Goal: Task Accomplishment & Management: Use online tool/utility

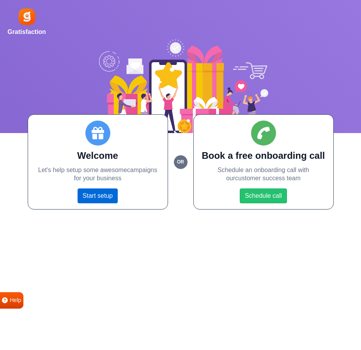
click at [117, 194] on link "Start setup" at bounding box center [98, 196] width 40 height 15
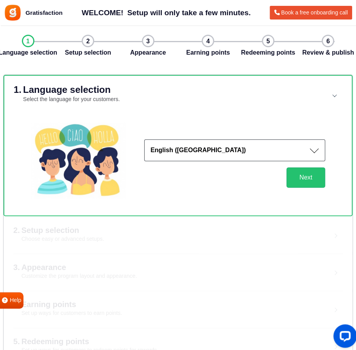
click at [248, 150] on button "English (US)" at bounding box center [234, 150] width 181 height 22
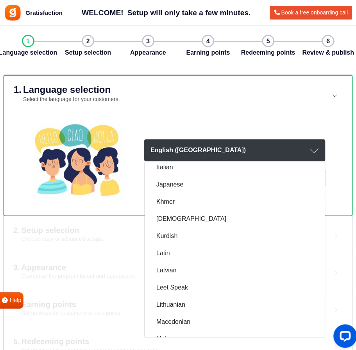
scroll to position [657, 0]
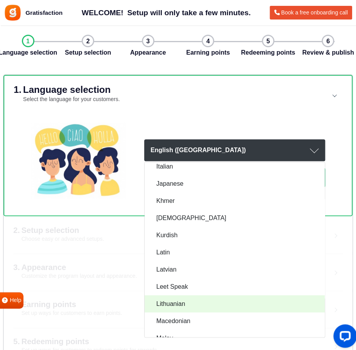
click at [204, 300] on link "Lithuanian" at bounding box center [234, 303] width 180 height 17
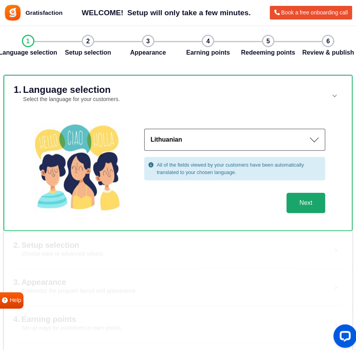
click at [301, 201] on button "Next" at bounding box center [305, 203] width 39 height 20
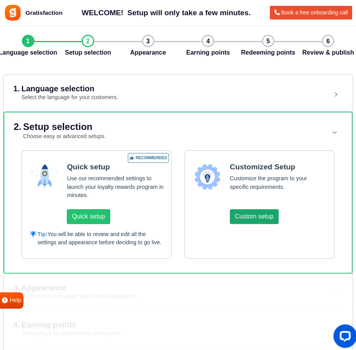
click at [251, 212] on button "Custom setup" at bounding box center [253, 216] width 49 height 15
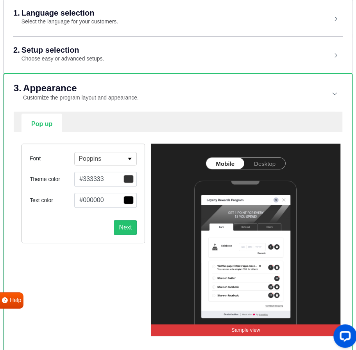
scroll to position [75, 0]
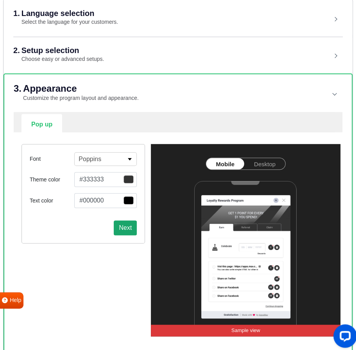
click at [131, 221] on button "Next" at bounding box center [125, 228] width 23 height 15
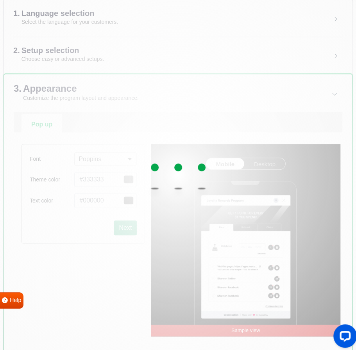
select select "right"
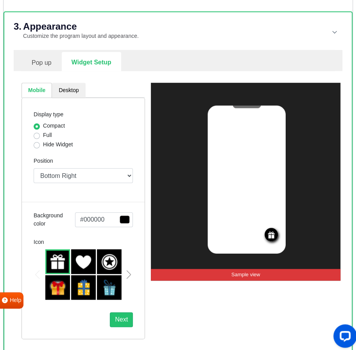
scroll to position [142, 0]
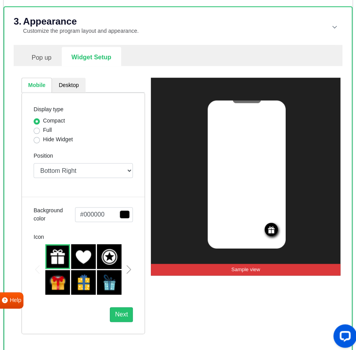
click at [32, 130] on div "Display type Compact Full Hide Widget Position Top Right Top Left Top Center Bo…" at bounding box center [82, 213] width 123 height 242
click at [41, 132] on div "Full" at bounding box center [83, 130] width 99 height 9
click at [124, 310] on button "Next" at bounding box center [121, 314] width 23 height 15
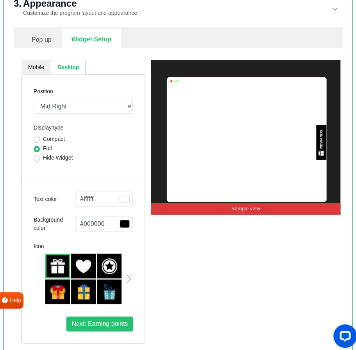
scroll to position [166, 0]
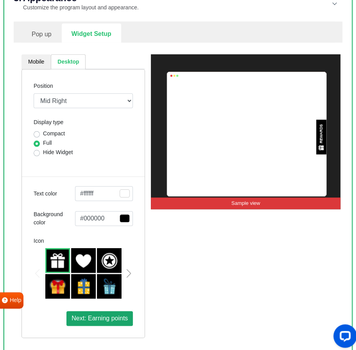
click at [115, 316] on span "Next: Earning points" at bounding box center [99, 318] width 56 height 7
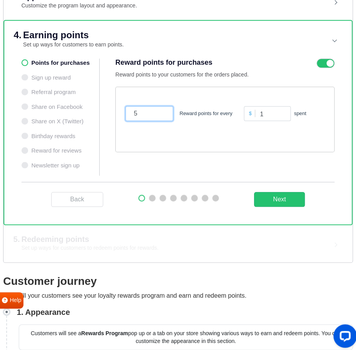
click at [155, 114] on input "5" at bounding box center [149, 113] width 48 height 15
click at [249, 114] on div "$" at bounding box center [249, 113] width 9 height 7
click at [290, 203] on button "Next" at bounding box center [279, 199] width 51 height 15
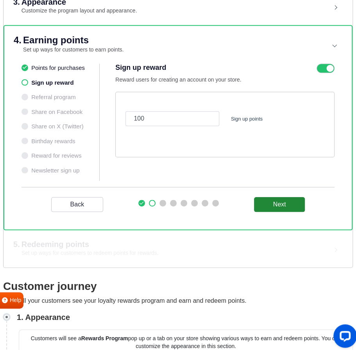
scroll to position [160, 0]
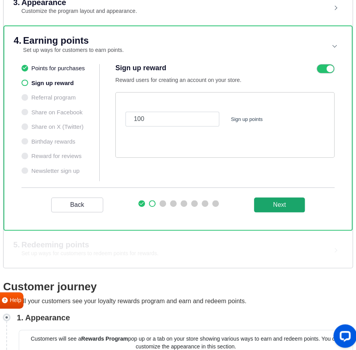
click at [268, 203] on button "Next" at bounding box center [279, 204] width 51 height 15
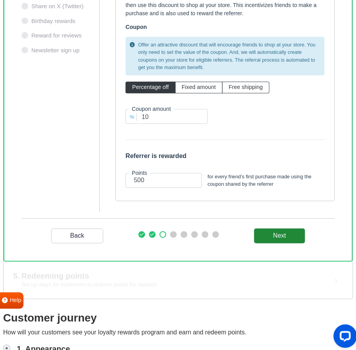
scroll to position [283, 0]
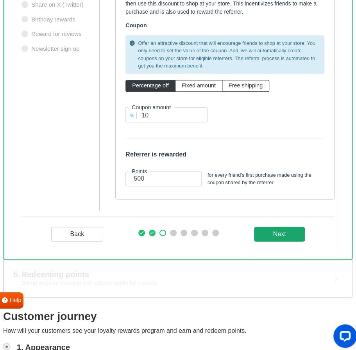
click at [278, 232] on _program "Next" at bounding box center [279, 234] width 51 height 15
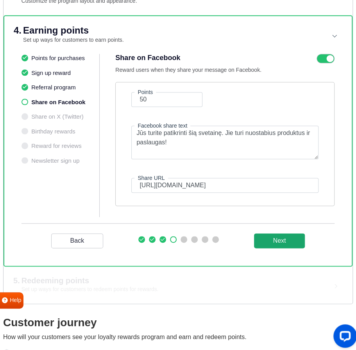
scroll to position [170, 0]
click at [281, 239] on button "Next" at bounding box center [279, 241] width 51 height 15
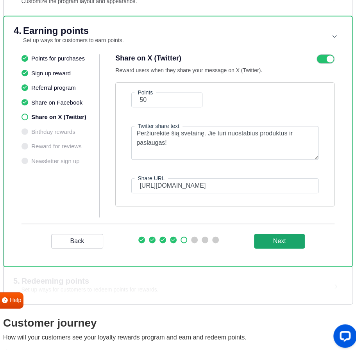
click at [281, 239] on button "Next" at bounding box center [279, 241] width 51 height 15
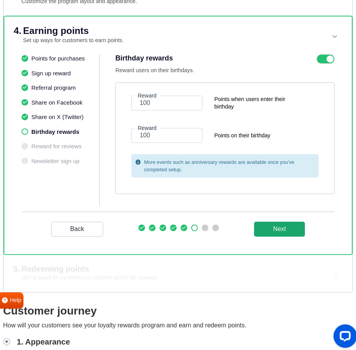
click at [281, 239] on div "Back Next" at bounding box center [177, 229] width 313 height 35
click at [281, 233] on button "Next" at bounding box center [279, 229] width 51 height 15
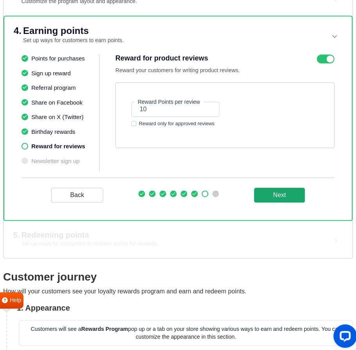
click at [282, 199] on button "Next" at bounding box center [279, 195] width 51 height 15
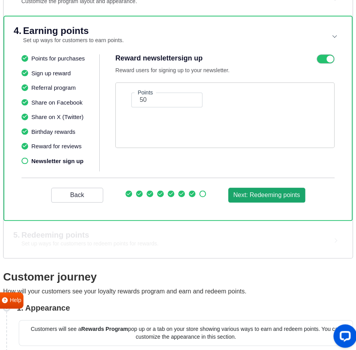
click at [282, 199] on button "Next: Redeeming points" at bounding box center [266, 195] width 77 height 15
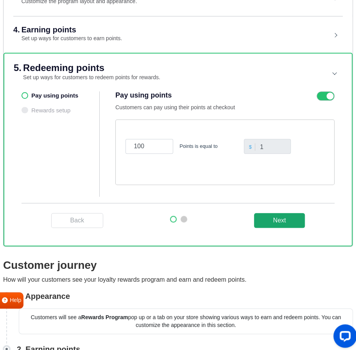
click at [289, 221] on button "Next" at bounding box center [279, 220] width 51 height 15
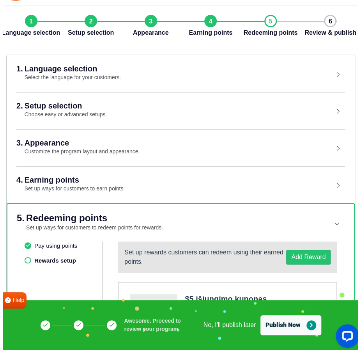
scroll to position [12, 0]
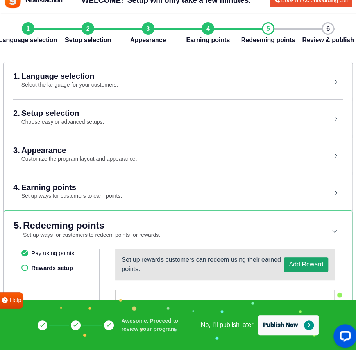
click at [308, 263] on button "Add Reward" at bounding box center [305, 264] width 44 height 15
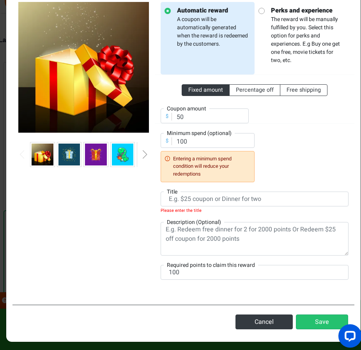
scroll to position [50, 0]
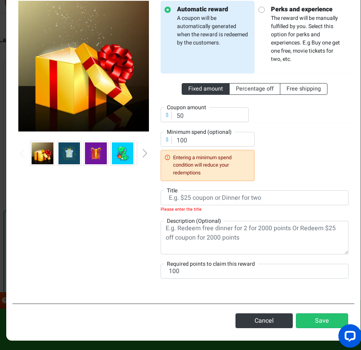
click at [293, 60] on p "Perks and experience The reward will be manually fulfilled by you. Select this …" at bounding box center [305, 34] width 80 height 59
radio input "false"
radio input "true"
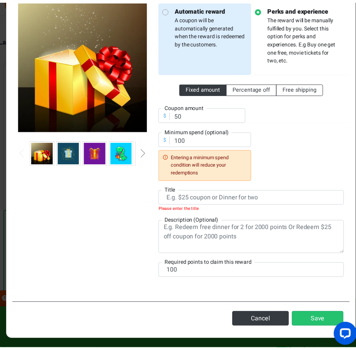
scroll to position [0, 0]
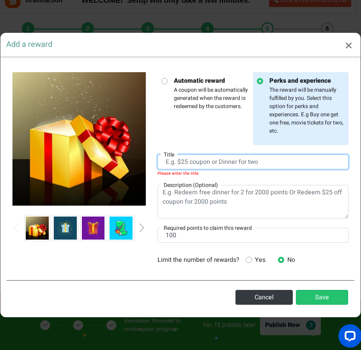
click at [256, 162] on input "text" at bounding box center [253, 162] width 191 height 15
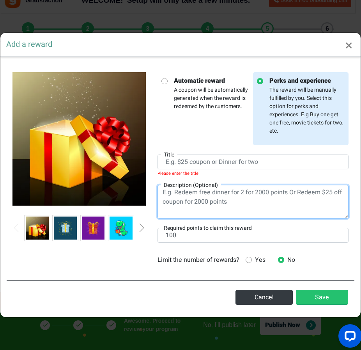
click at [252, 199] on textarea at bounding box center [253, 202] width 191 height 34
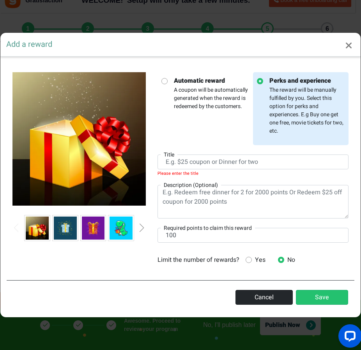
click at [263, 296] on button "Cancel" at bounding box center [264, 297] width 57 height 15
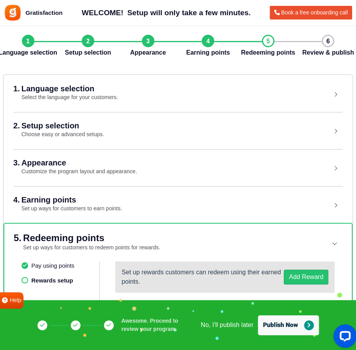
click at [326, 39] on div "Language selection Setup selection Appearance Earning points Redeeming points R…" at bounding box center [178, 46] width 312 height 23
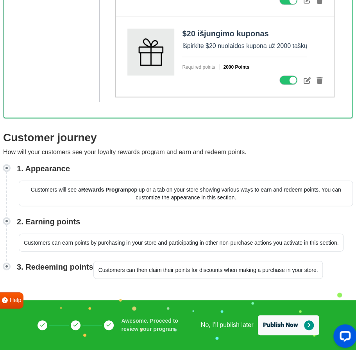
scroll to position [539, 0]
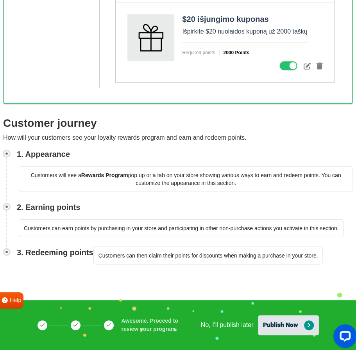
click at [288, 325] on button "Publish Now" at bounding box center [288, 325] width 61 height 20
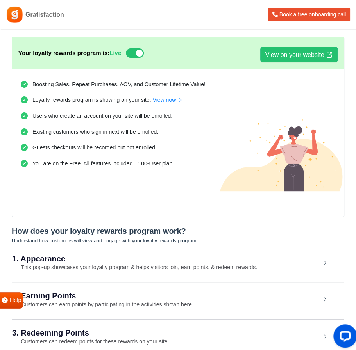
click at [44, 21] on link "Gratisfaction" at bounding box center [35, 15] width 58 height 18
drag, startPoint x: 12, startPoint y: 25, endPoint x: 15, endPoint y: 15, distance: 10.0
click at [15, 15] on header "Gratisfaction Book a free onboarding call" at bounding box center [178, 14] width 356 height 29
click at [15, 15] on img at bounding box center [15, 15] width 18 height 18
click at [37, 17] on span "Gratisfaction" at bounding box center [44, 14] width 39 height 9
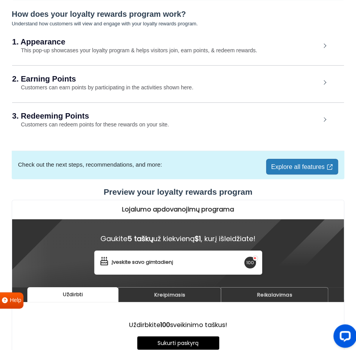
scroll to position [218, 0]
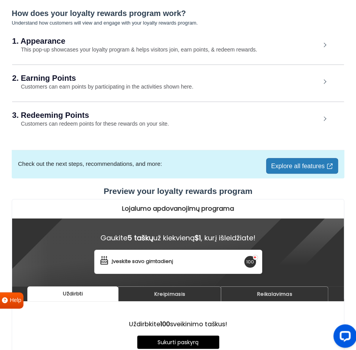
click at [272, 164] on link "Explore all features" at bounding box center [302, 166] width 72 height 16
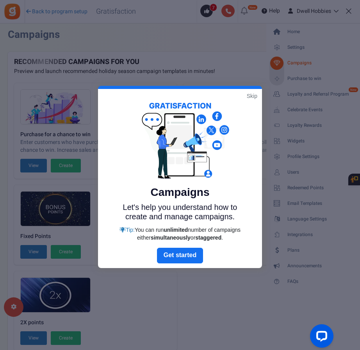
click at [247, 95] on link "Skip" at bounding box center [252, 96] width 11 height 8
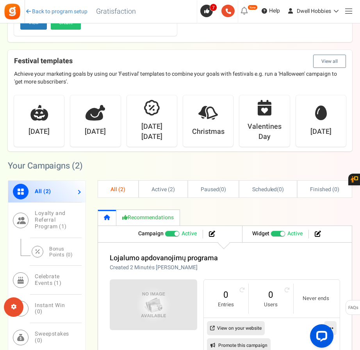
scroll to position [318, 0]
click at [119, 272] on div "Lojalumo apdovanojimų programa Created 2 Minutės [PERSON_NAME] Referral revenue…" at bounding box center [225, 305] width 254 height 126
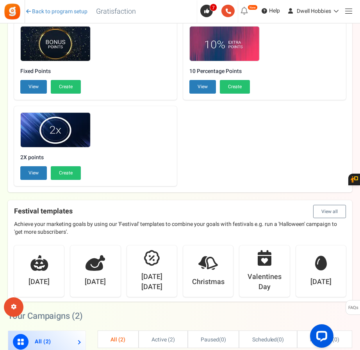
scroll to position [0, 0]
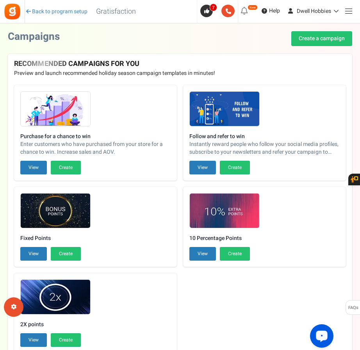
drag, startPoint x: 322, startPoint y: 325, endPoint x: 319, endPoint y: 331, distance: 7.0
click at [319, 331] on div "Open LiveChat chat widget" at bounding box center [321, 335] width 13 height 13
click at [277, 10] on span "Help" at bounding box center [273, 11] width 13 height 8
